Goal: Check status: Check status

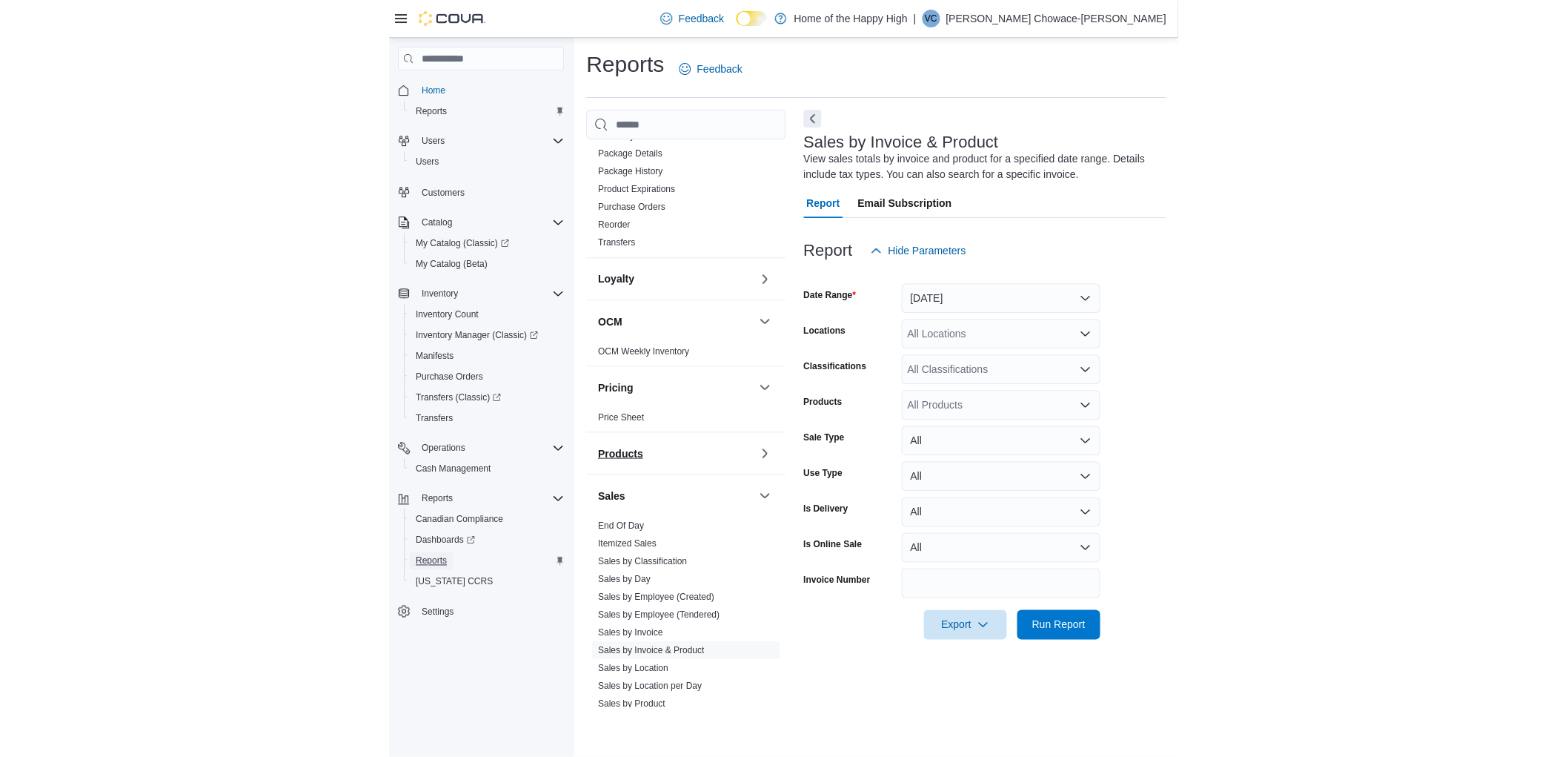
scroll to position [576, 0]
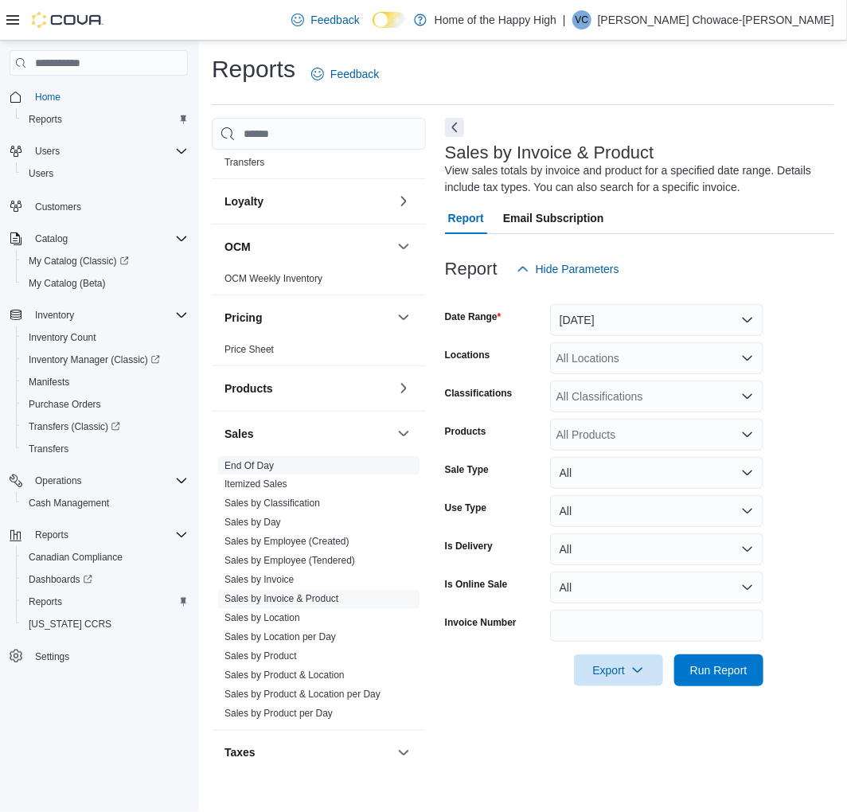
click at [261, 467] on link "End Of Day" at bounding box center [249, 465] width 49 height 11
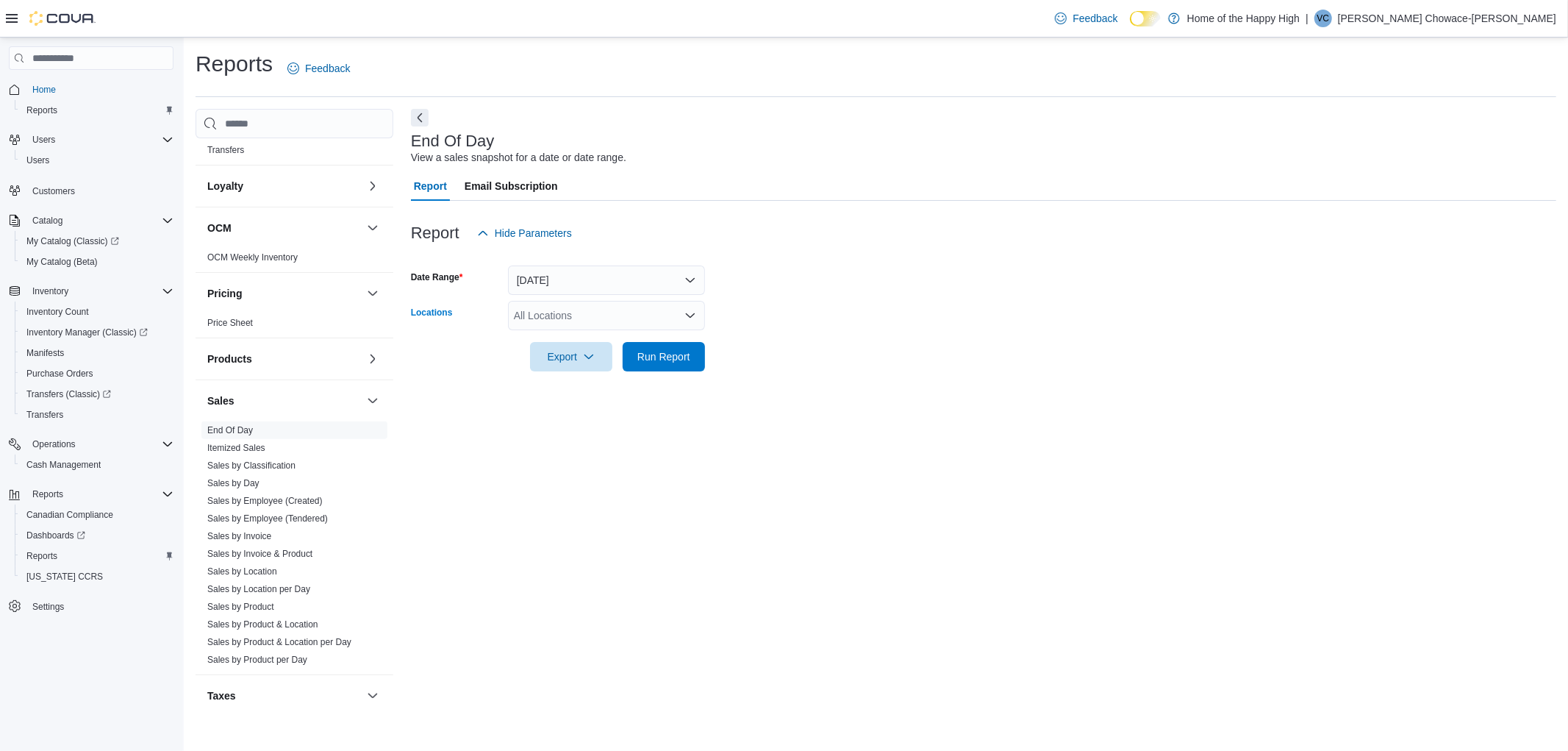
click at [594, 308] on div "All Locations" at bounding box center [606, 316] width 197 height 30
type input "******"
click at [635, 345] on span "[GEOGRAPHIC_DATA] - [GEOGRAPHIC_DATA] - Fire & Flower" at bounding box center [716, 341] width 294 height 15
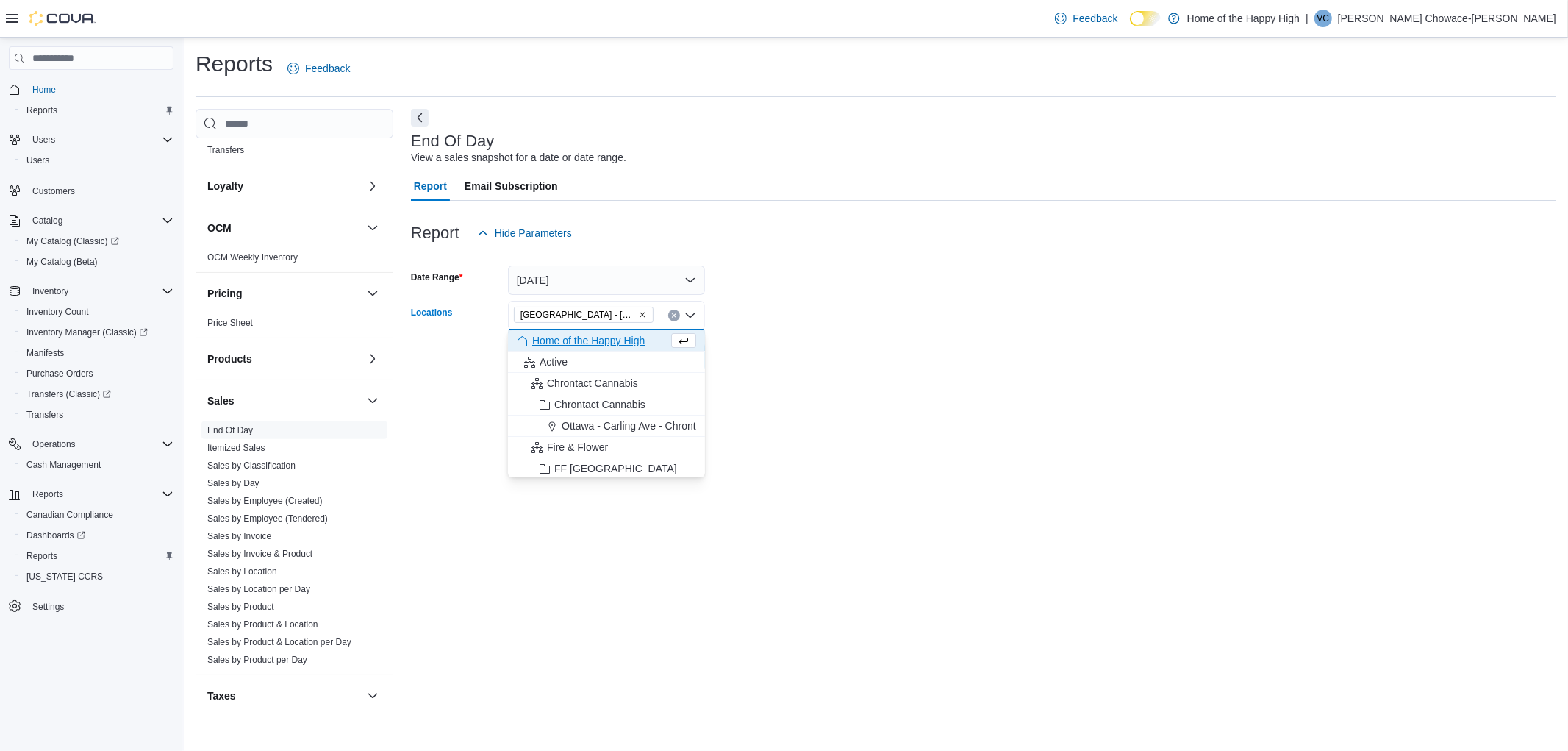
click at [776, 304] on form "Date Range [DATE] Locations [GEOGRAPHIC_DATA] - [GEOGRAPHIC_DATA] - Fire & Flow…" at bounding box center [983, 309] width 1146 height 124
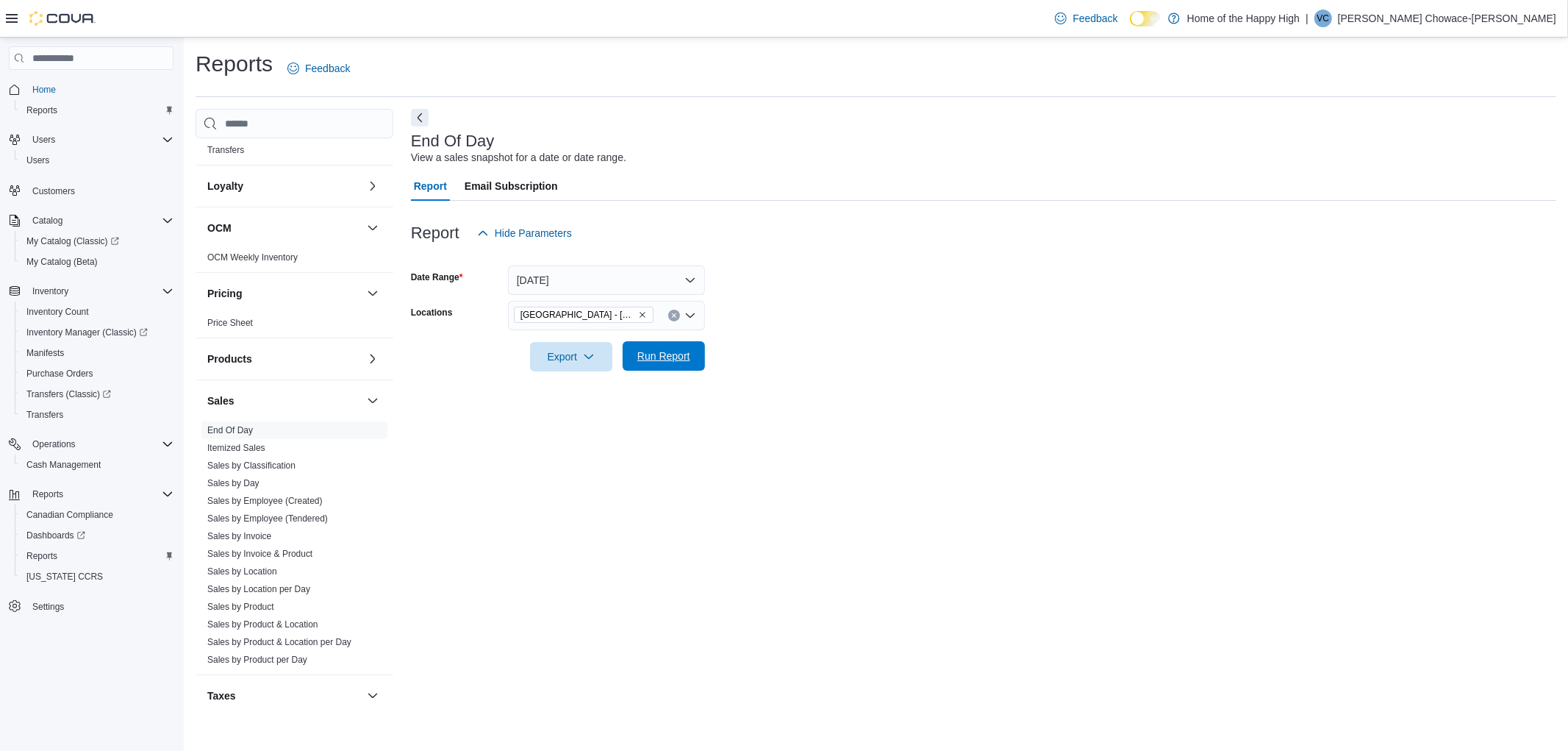
click at [664, 356] on span "Run Report" at bounding box center [663, 356] width 53 height 15
